Goal: Task Accomplishment & Management: Manage account settings

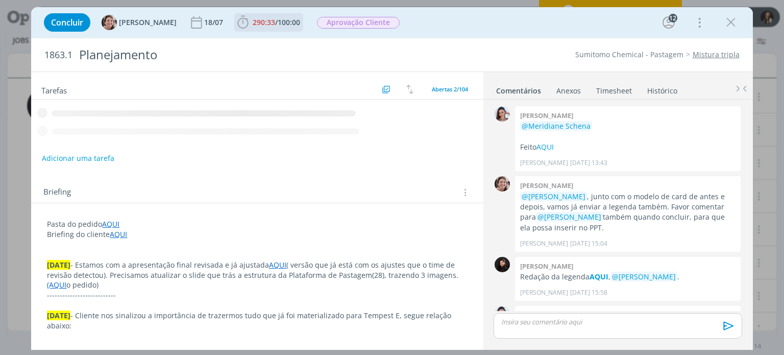
click at [253, 19] on span "290:33" at bounding box center [264, 22] width 22 height 10
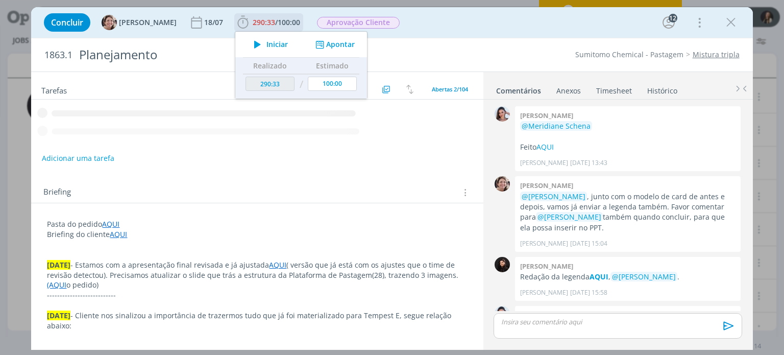
click at [321, 42] on button "Apontar" at bounding box center [334, 44] width 42 height 11
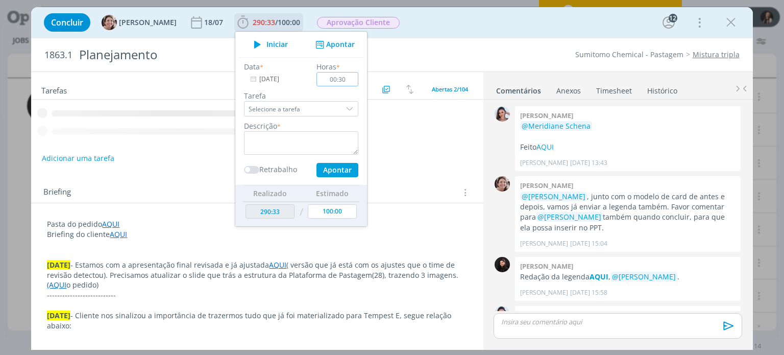
type input "00:30"
click at [320, 140] on textarea "dialog" at bounding box center [301, 142] width 114 height 23
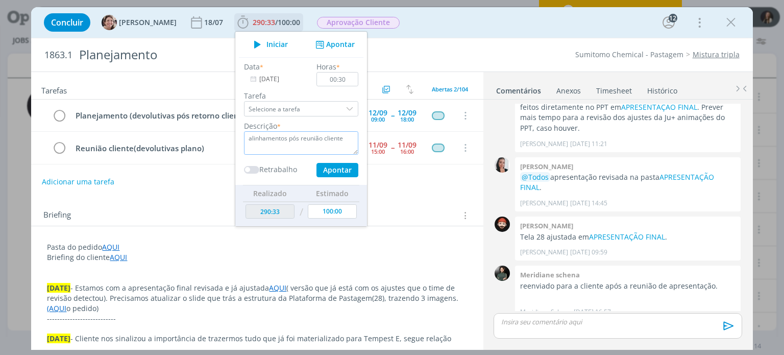
type textarea "alinhamentos pós reunião cliente"
click at [332, 171] on button "Apontar" at bounding box center [337, 170] width 42 height 14
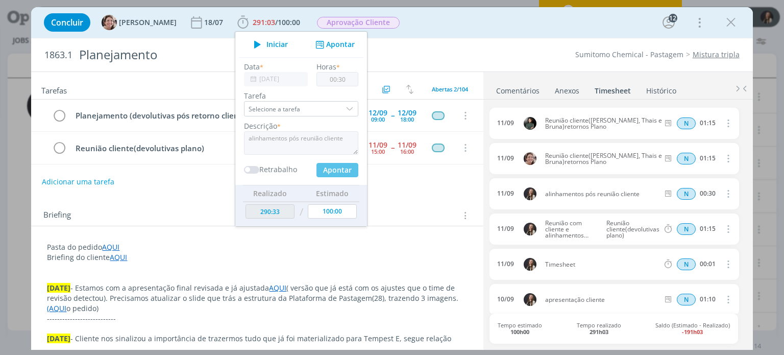
type input "00:00"
type input "291:03"
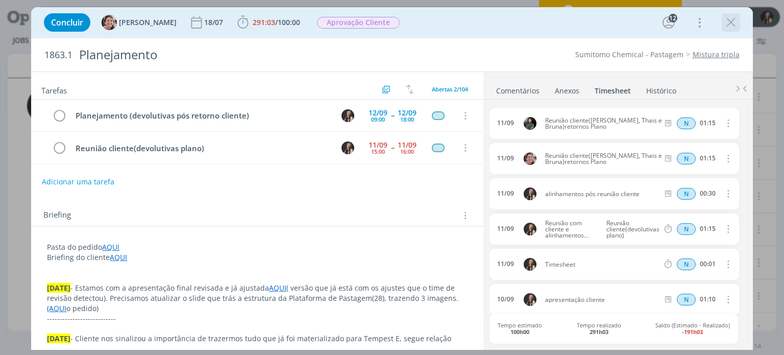
click at [734, 22] on icon "dialog" at bounding box center [730, 22] width 15 height 15
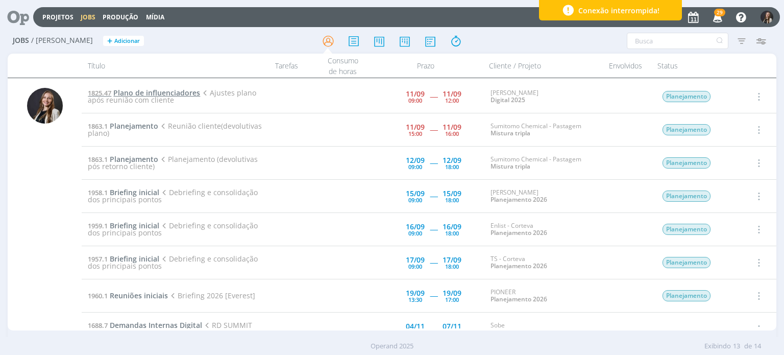
click at [144, 94] on span "Plano de influenciadores" at bounding box center [156, 93] width 87 height 10
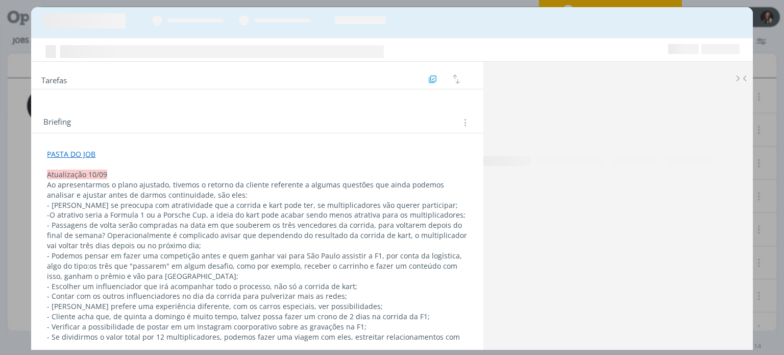
click at [298, 161] on p "dialog" at bounding box center [257, 164] width 420 height 10
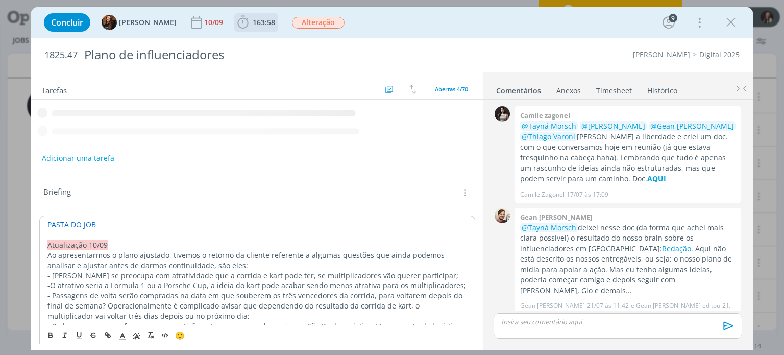
click at [253, 21] on span "163:58" at bounding box center [264, 22] width 22 height 10
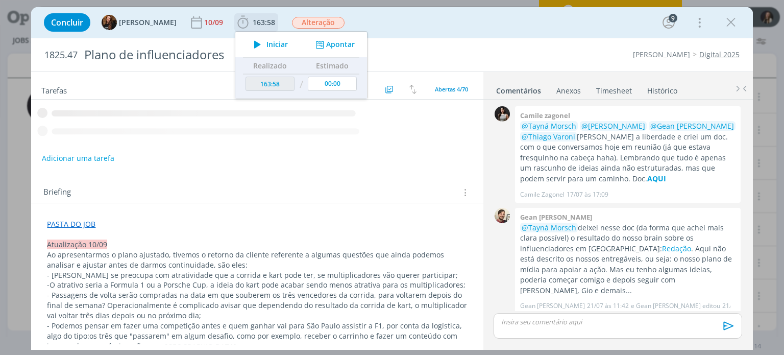
click at [339, 44] on button "Apontar" at bounding box center [334, 44] width 42 height 11
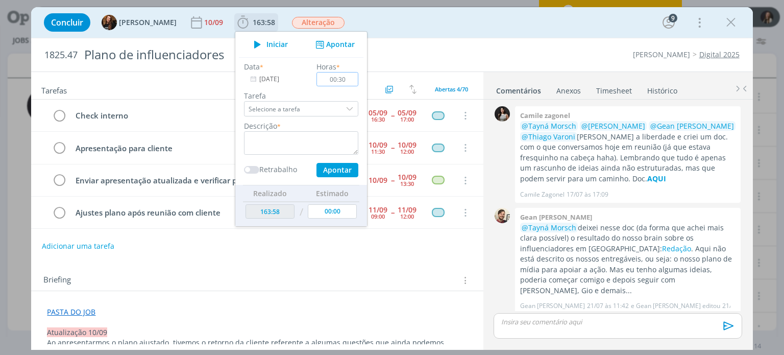
type input "00:30"
click at [304, 149] on textarea "dialog" at bounding box center [301, 142] width 114 height 23
click at [332, 110] on input "Selecione a tarefa" at bounding box center [301, 108] width 114 height 15
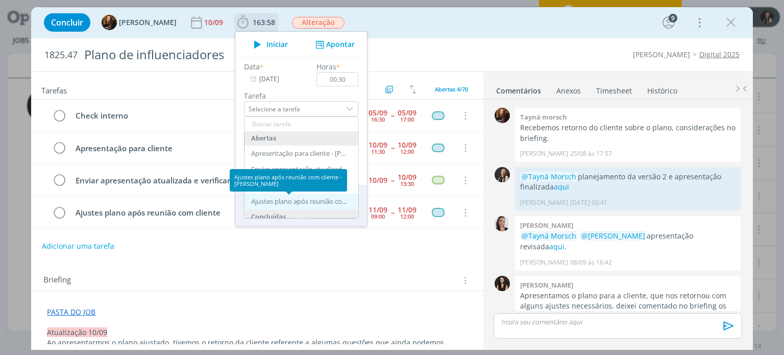
click at [302, 202] on div "Ajustes plano após reunião com cliente - [PERSON_NAME]" at bounding box center [299, 201] width 97 height 8
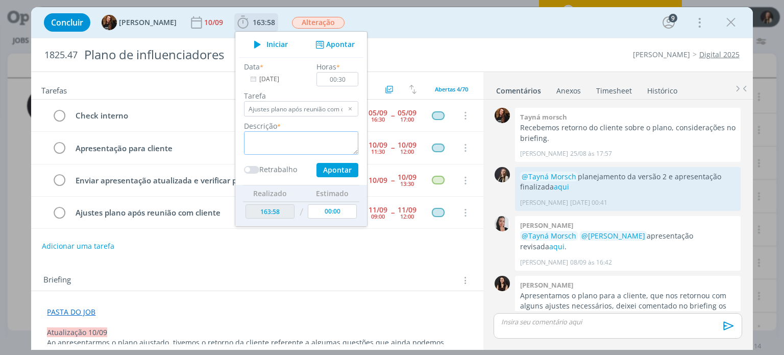
click at [296, 140] on textarea "dialog" at bounding box center [301, 142] width 114 height 23
click at [343, 109] on div "dialog" at bounding box center [350, 108] width 15 height 15
click at [322, 149] on textarea "dialog" at bounding box center [301, 142] width 114 height 23
click at [343, 108] on div "dialog" at bounding box center [350, 108] width 15 height 15
click at [343, 106] on div "dialog" at bounding box center [350, 108] width 15 height 15
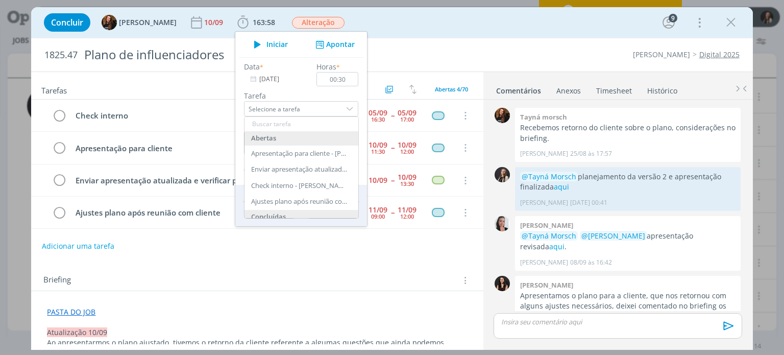
click at [285, 108] on input "Selecione a tarefa" at bounding box center [301, 108] width 114 height 15
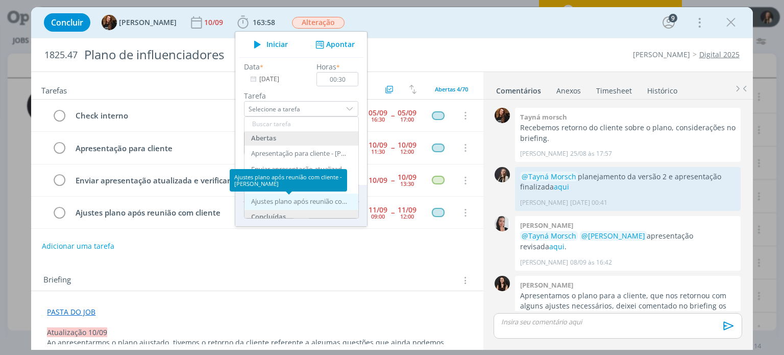
click at [284, 201] on div "Ajustes plano após reunião com cliente - [PERSON_NAME]" at bounding box center [299, 201] width 97 height 8
type input "Ajustes plano após reunião com cliente"
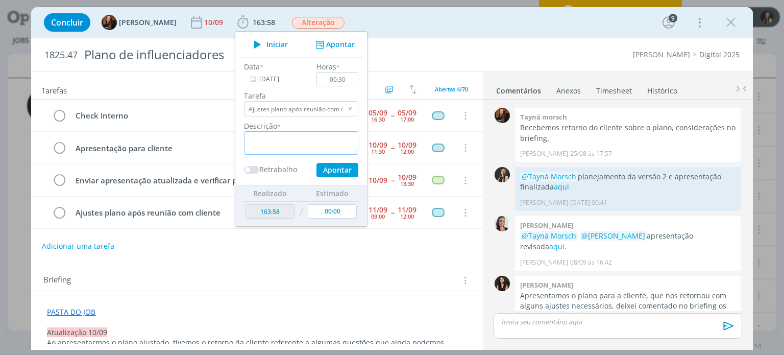
click at [279, 144] on textarea "dialog" at bounding box center [301, 142] width 114 height 23
type textarea "p"
type textarea "pesquisa de referências"
drag, startPoint x: 328, startPoint y: 173, endPoint x: 369, endPoint y: 169, distance: 42.0
click at [328, 173] on button "Apontar" at bounding box center [337, 170] width 42 height 14
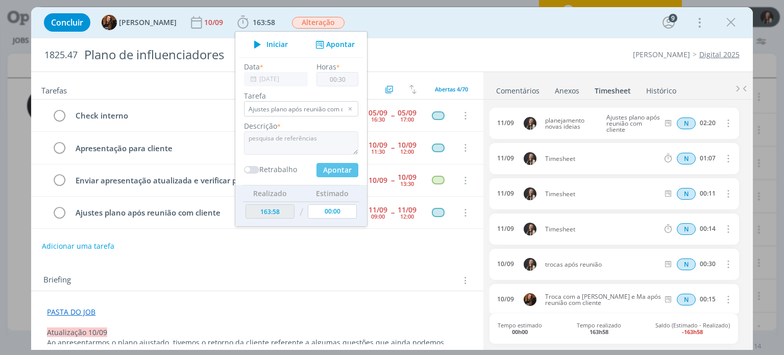
type input "164:28"
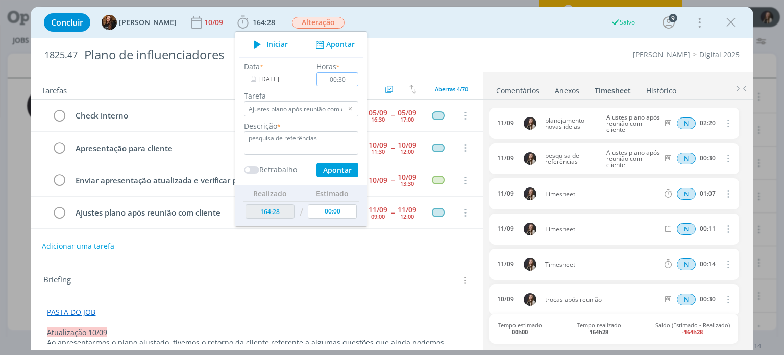
type input "00:00"
click at [610, 88] on link "Timesheet" at bounding box center [612, 88] width 37 height 15
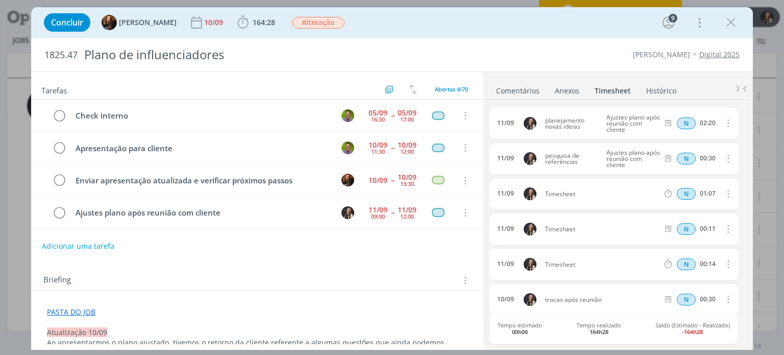
click at [722, 191] on icon "dialog" at bounding box center [726, 193] width 11 height 12
click at [692, 226] on link "Editar" at bounding box center [698, 227] width 81 height 16
click at [643, 195] on input "Selecione a tarefa" at bounding box center [631, 193] width 59 height 11
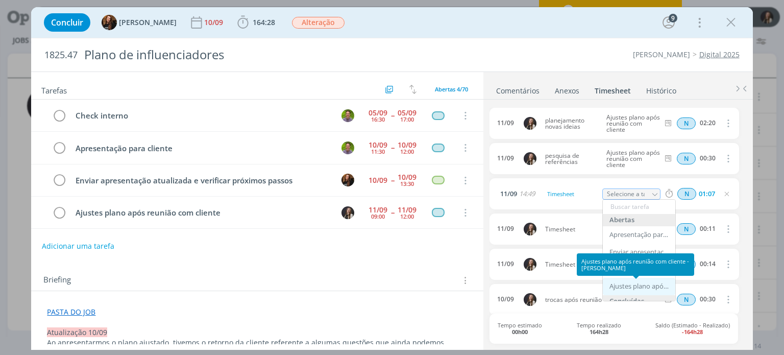
click at [637, 286] on div "Ajustes plano após reunião com cliente - [PERSON_NAME]" at bounding box center [639, 286] width 61 height 8
type input "Ajustes plano após reunião com cliente"
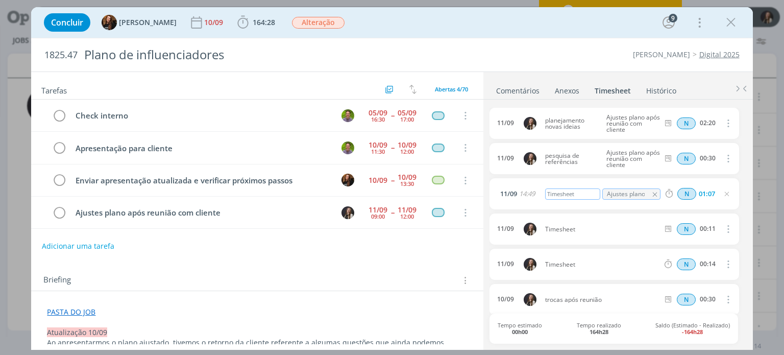
click at [560, 190] on div "Timesheet" at bounding box center [572, 193] width 55 height 11
drag, startPoint x: 578, startPoint y: 194, endPoint x: 506, endPoint y: 191, distance: 72.5
click at [500, 191] on div "[DATE] 14:49 Timesheet Ajustes plano após reunião com cliente Abertas Apresenta…" at bounding box center [613, 193] width 249 height 31
click at [594, 235] on div "11/09 Timesheet N 00:11 Excluir" at bounding box center [613, 228] width 249 height 31
click at [723, 229] on icon "dialog" at bounding box center [726, 228] width 11 height 12
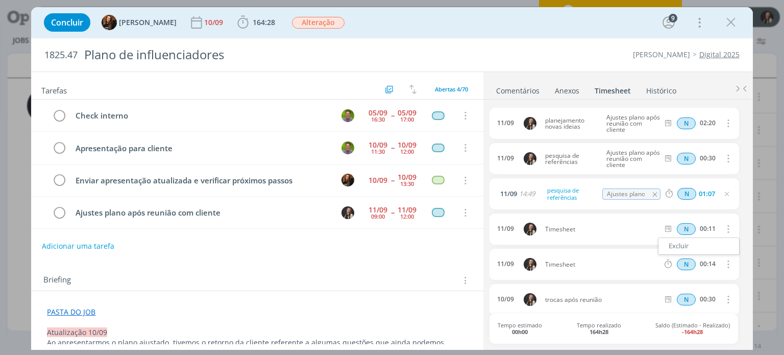
click at [610, 232] on div "11/09 Timesheet N 00:11 Excluir" at bounding box center [613, 228] width 249 height 31
